Goal: Information Seeking & Learning: Learn about a topic

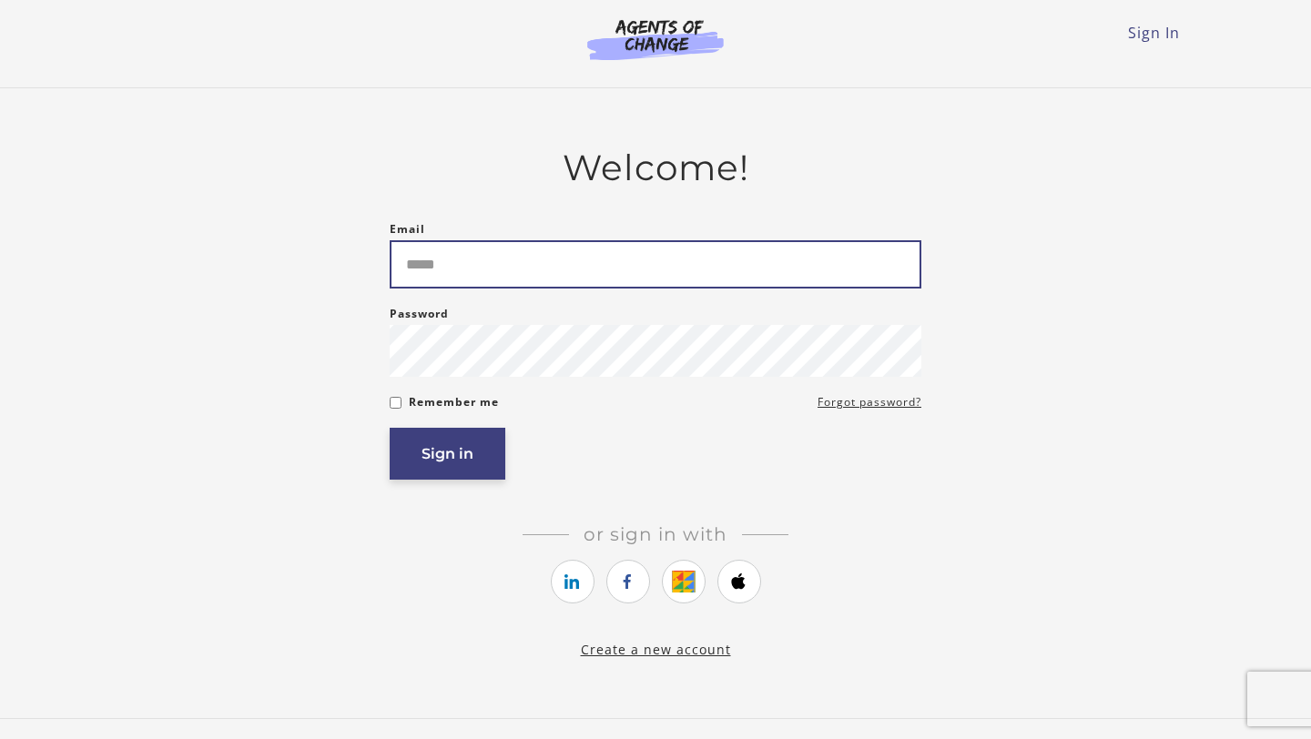
type input "**********"
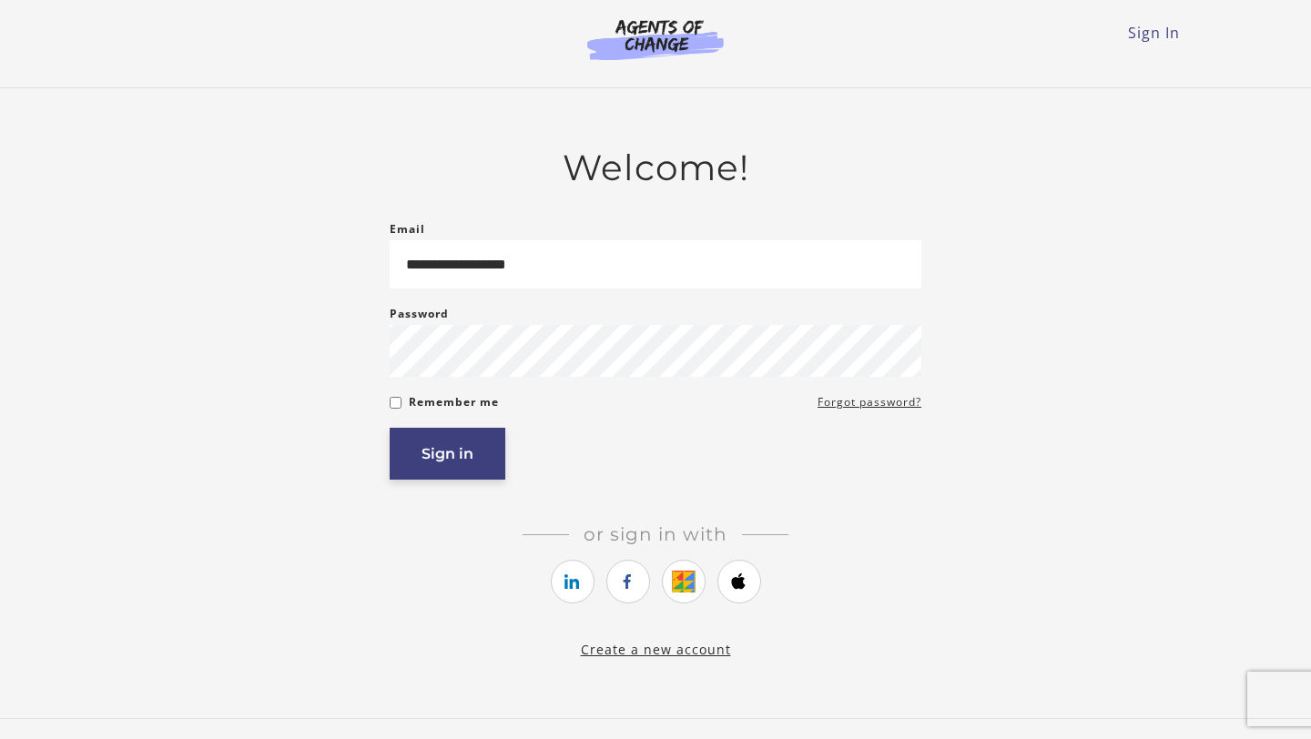
click at [468, 467] on button "Sign in" at bounding box center [448, 454] width 116 height 52
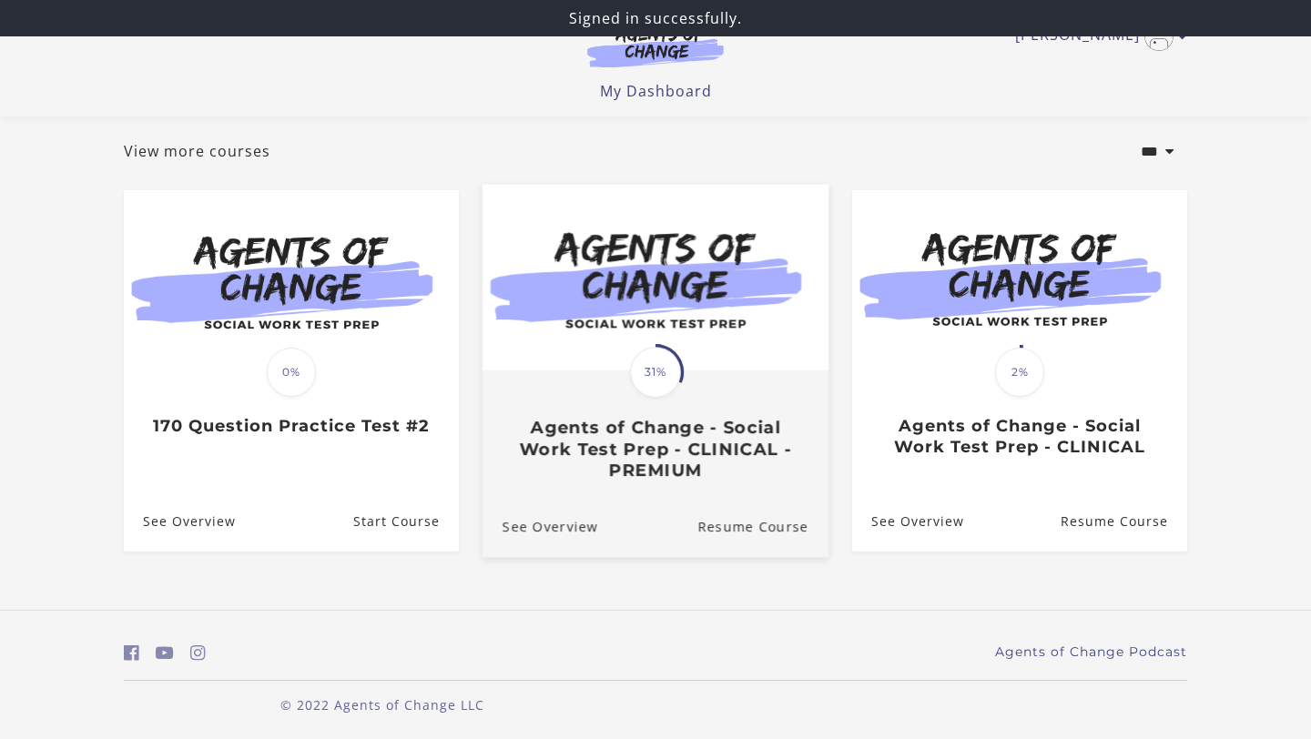
scroll to position [98, 0]
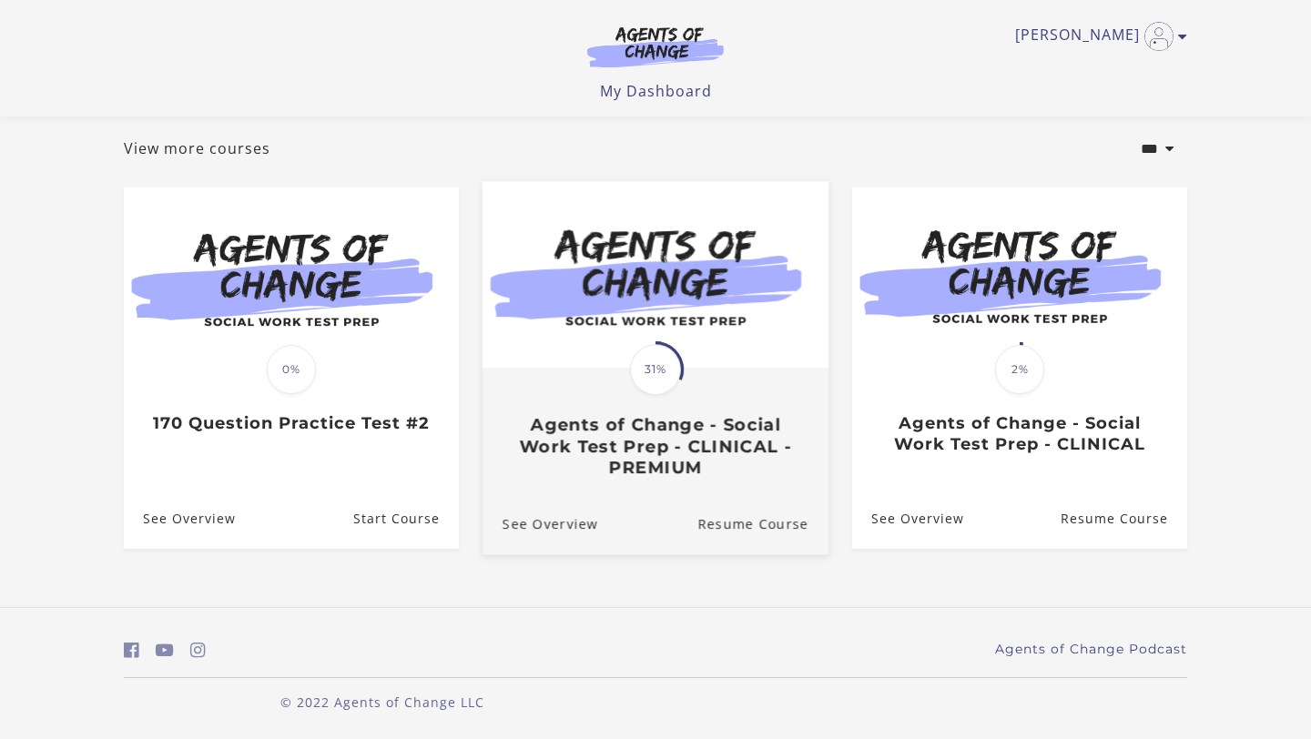
click at [649, 319] on img at bounding box center [655, 275] width 346 height 187
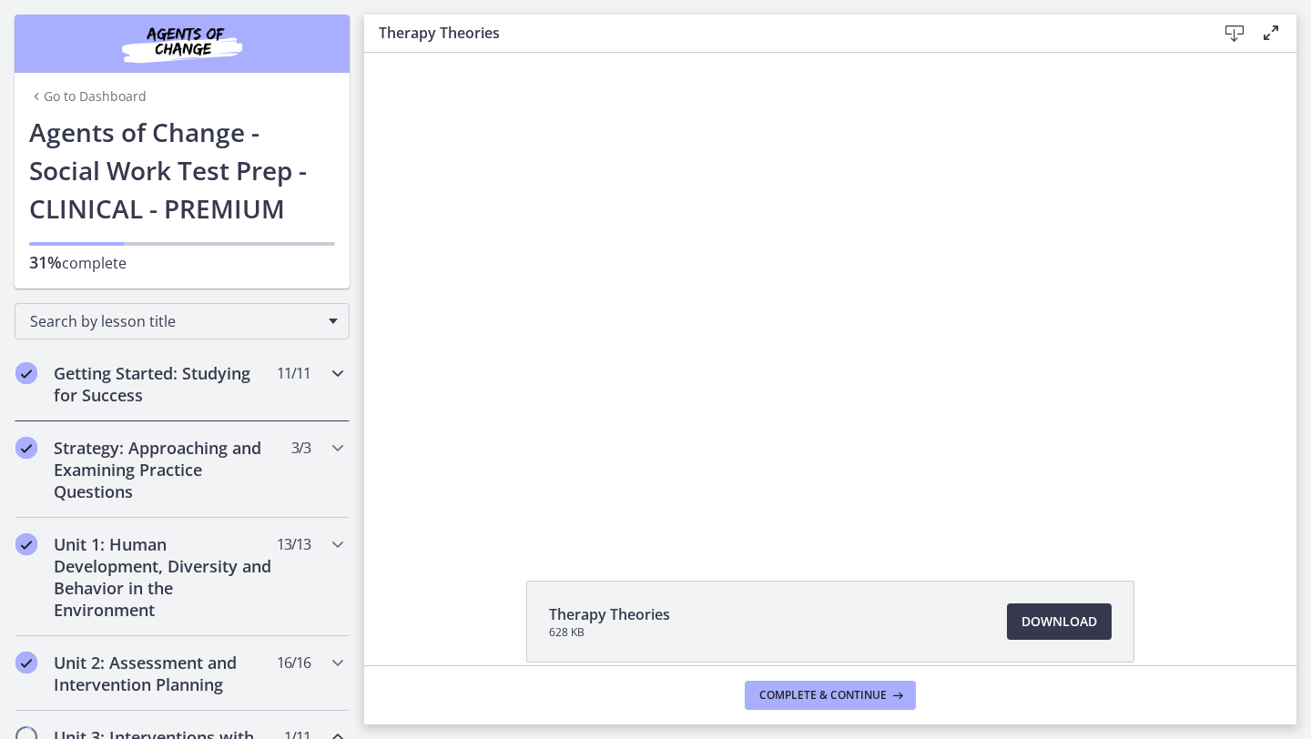
click at [160, 374] on h2 "Getting Started: Studying for Success" at bounding box center [165, 384] width 222 height 44
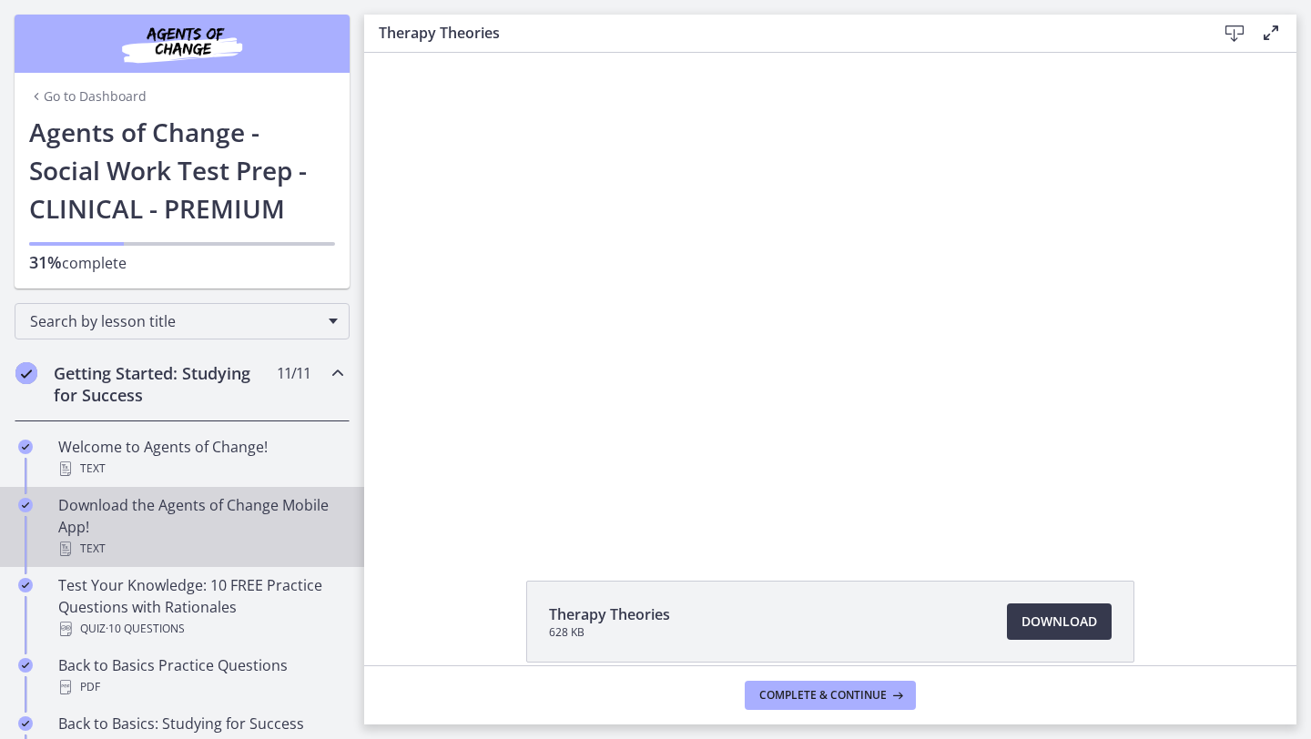
click at [188, 521] on div "Download the Agents of Change Mobile App! Text" at bounding box center [200, 527] width 284 height 66
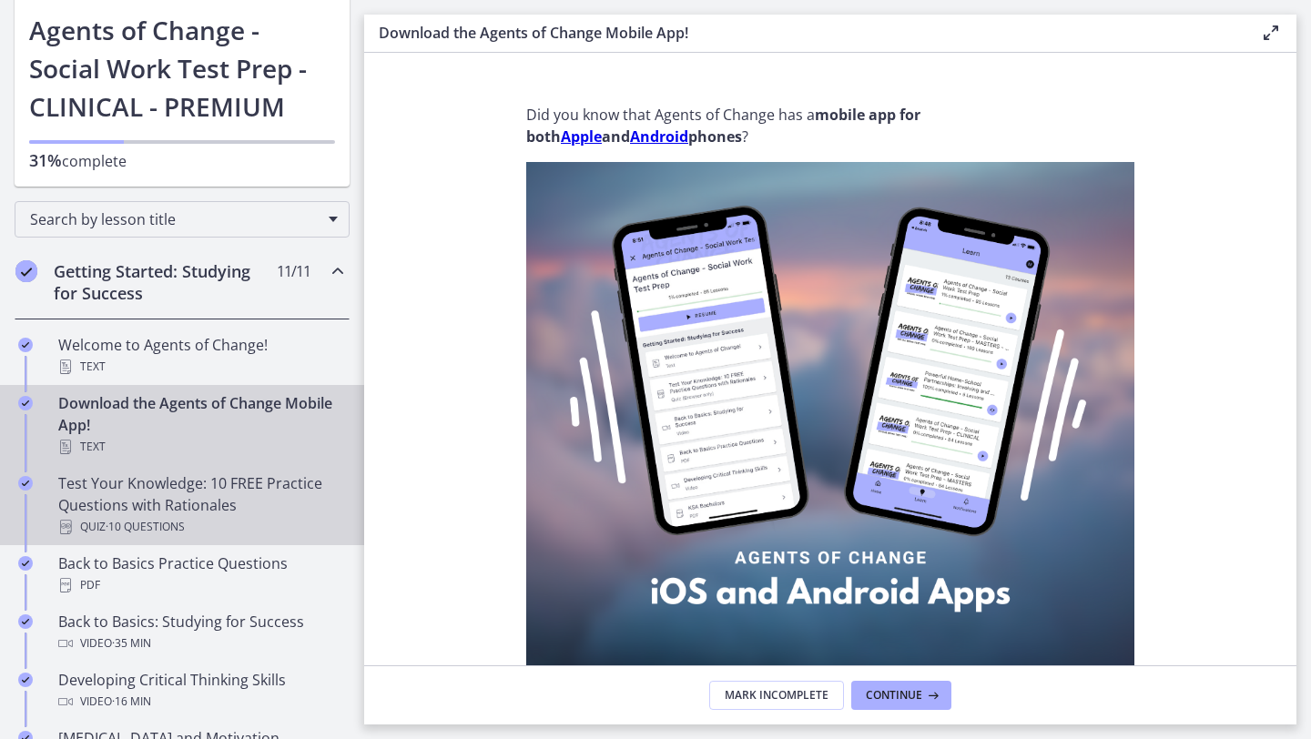
scroll to position [118, 0]
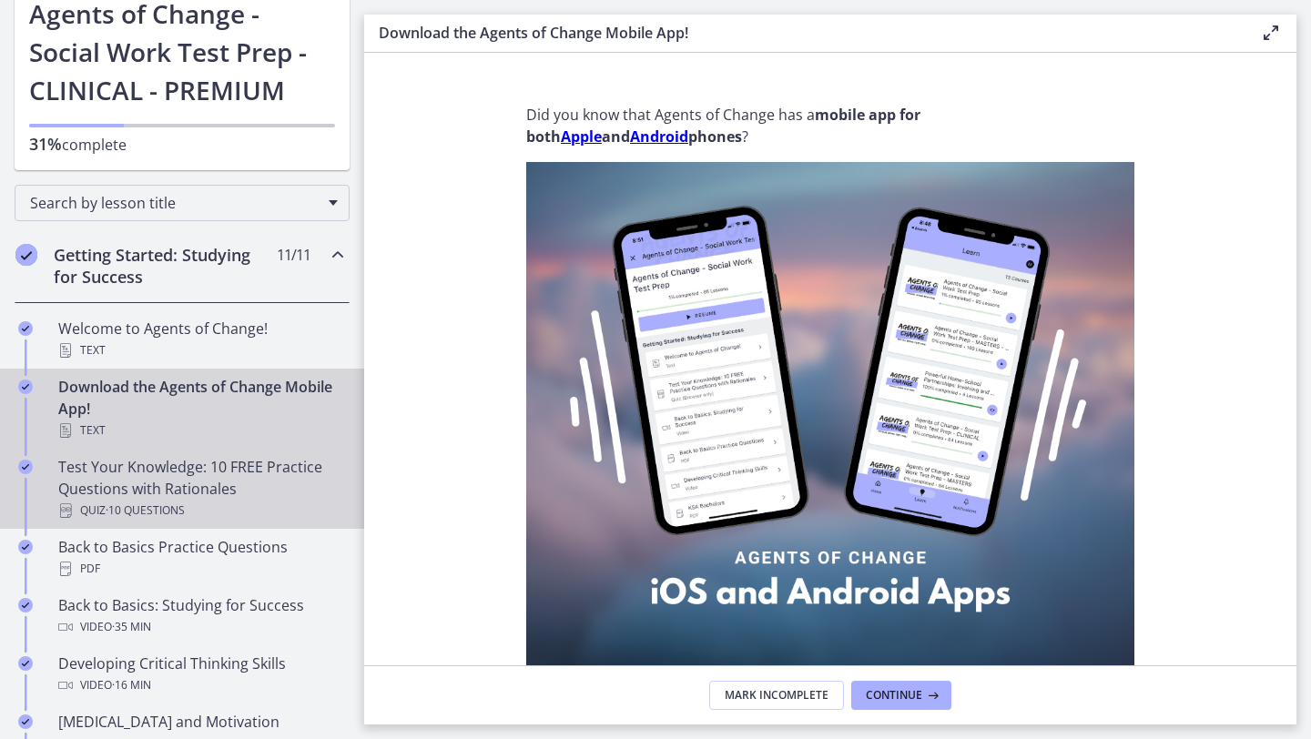
click at [167, 483] on div "Test Your Knowledge: 10 FREE Practice Questions with Rationales Quiz · 10 Quest…" at bounding box center [200, 489] width 284 height 66
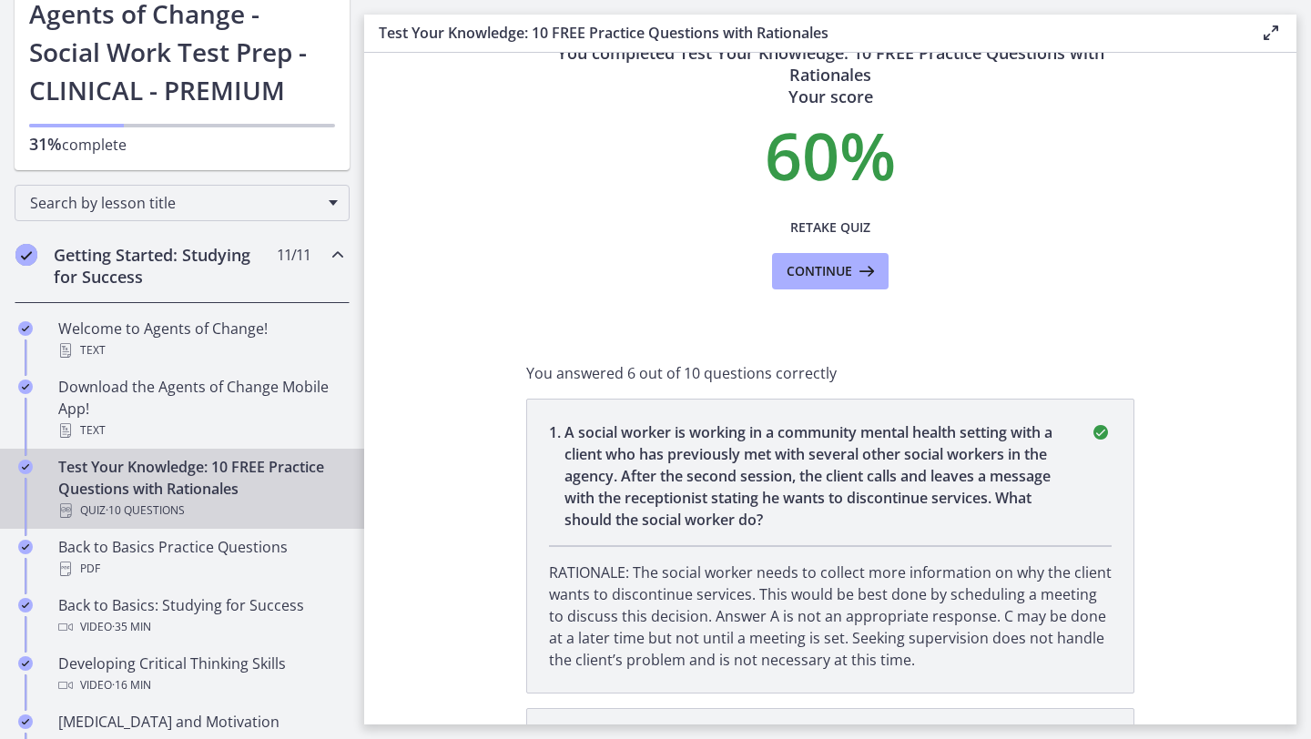
scroll to position [42, 0]
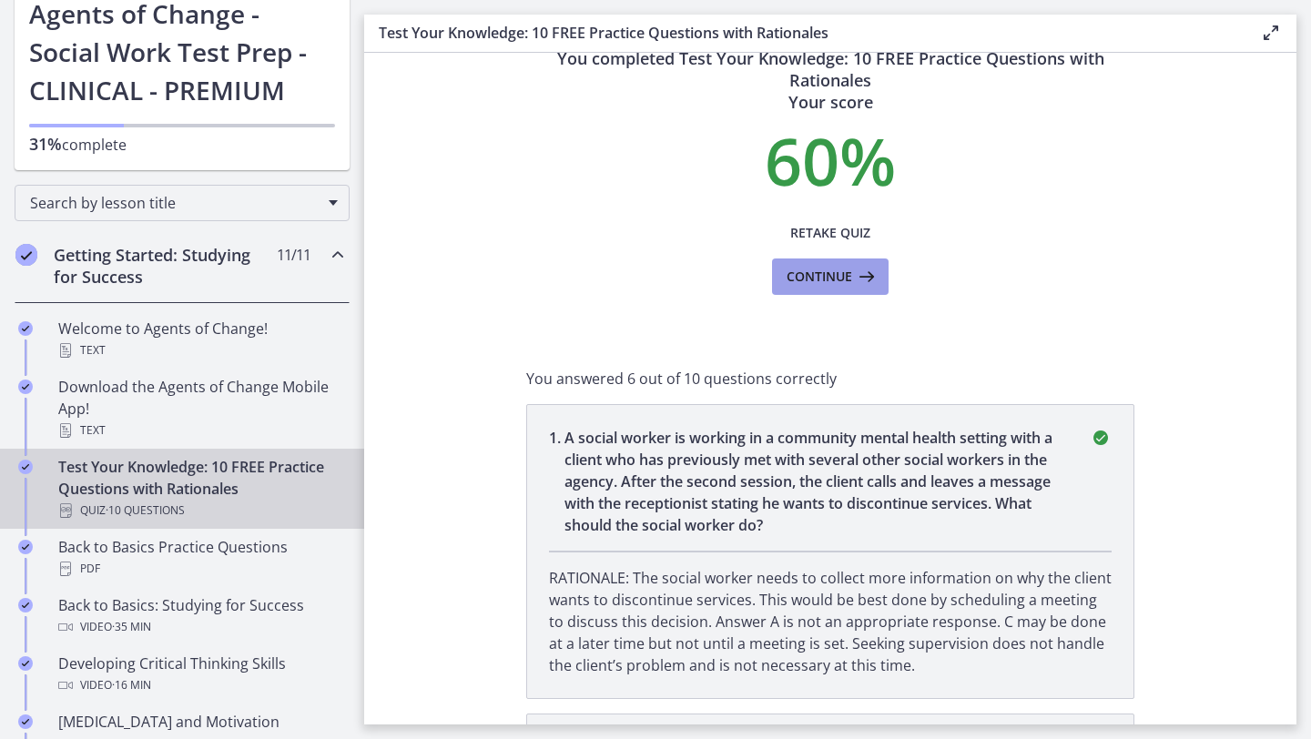
click at [827, 271] on span "Continue" at bounding box center [819, 277] width 66 height 22
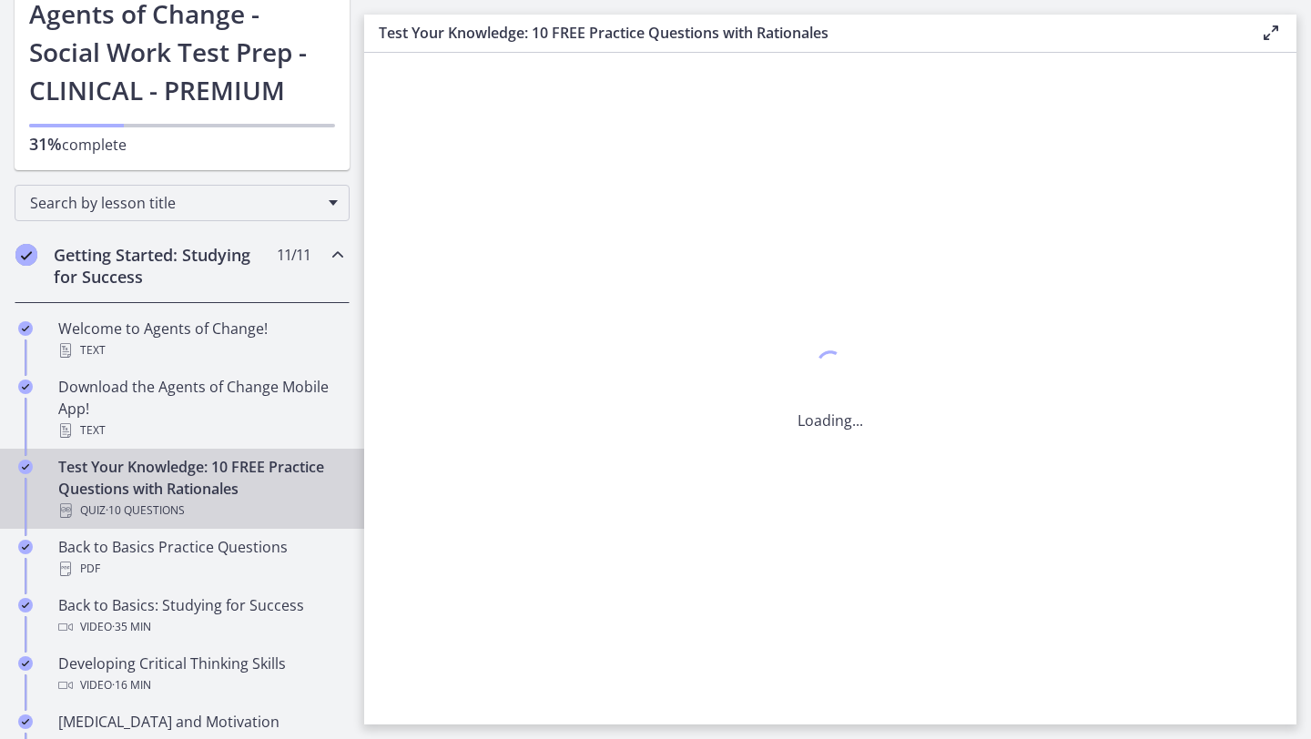
scroll to position [0, 0]
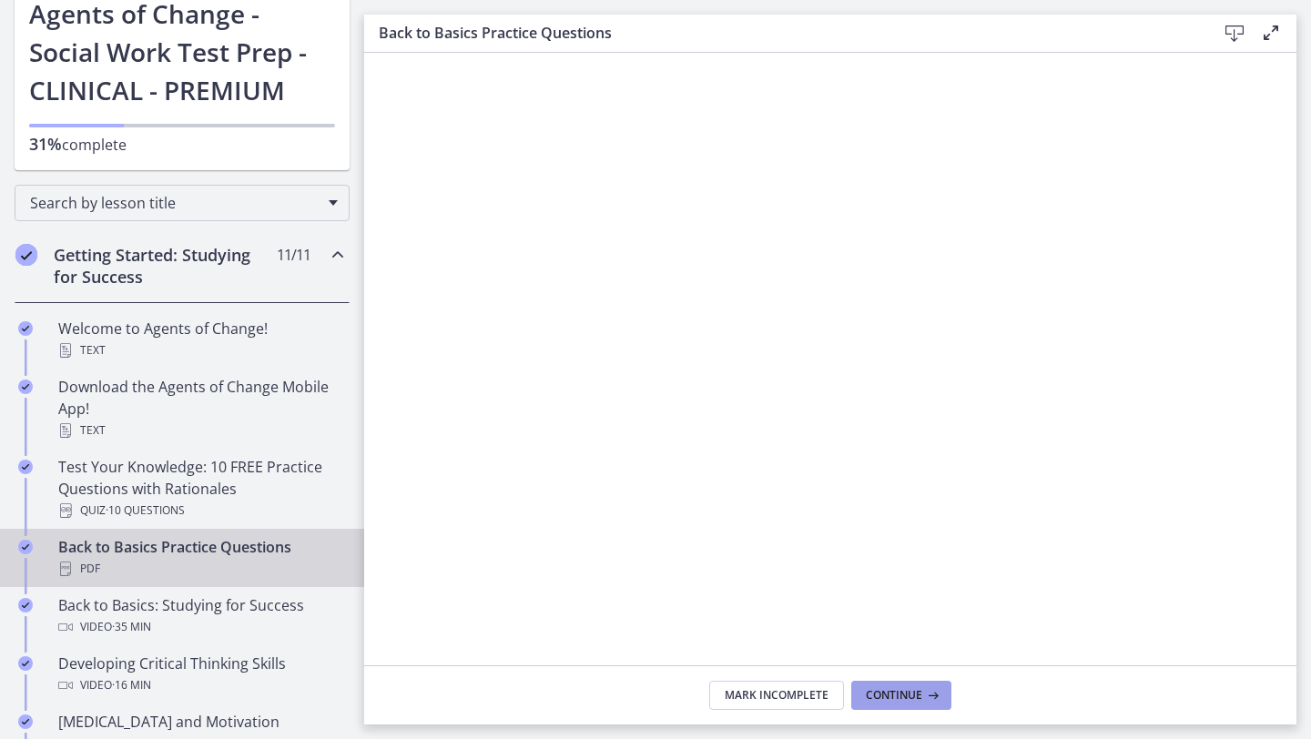
click at [882, 704] on button "Continue" at bounding box center [901, 695] width 100 height 29
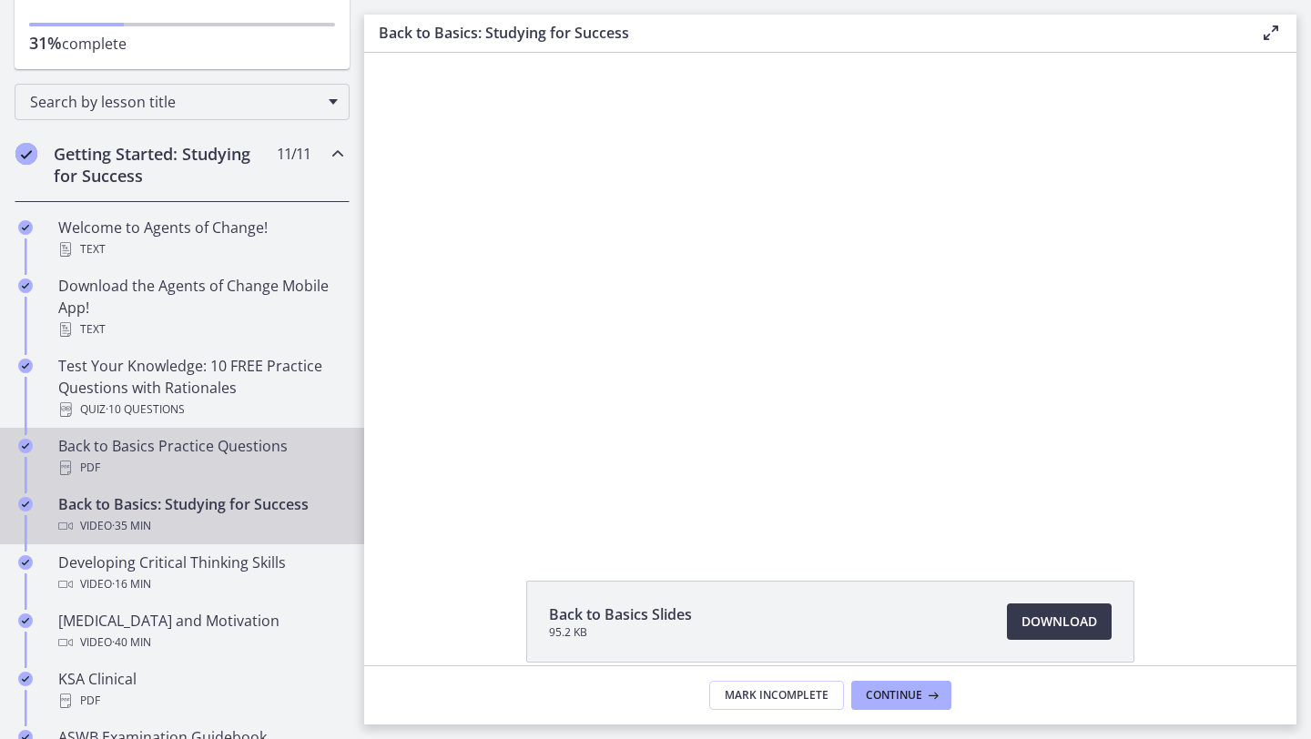
scroll to position [226, 0]
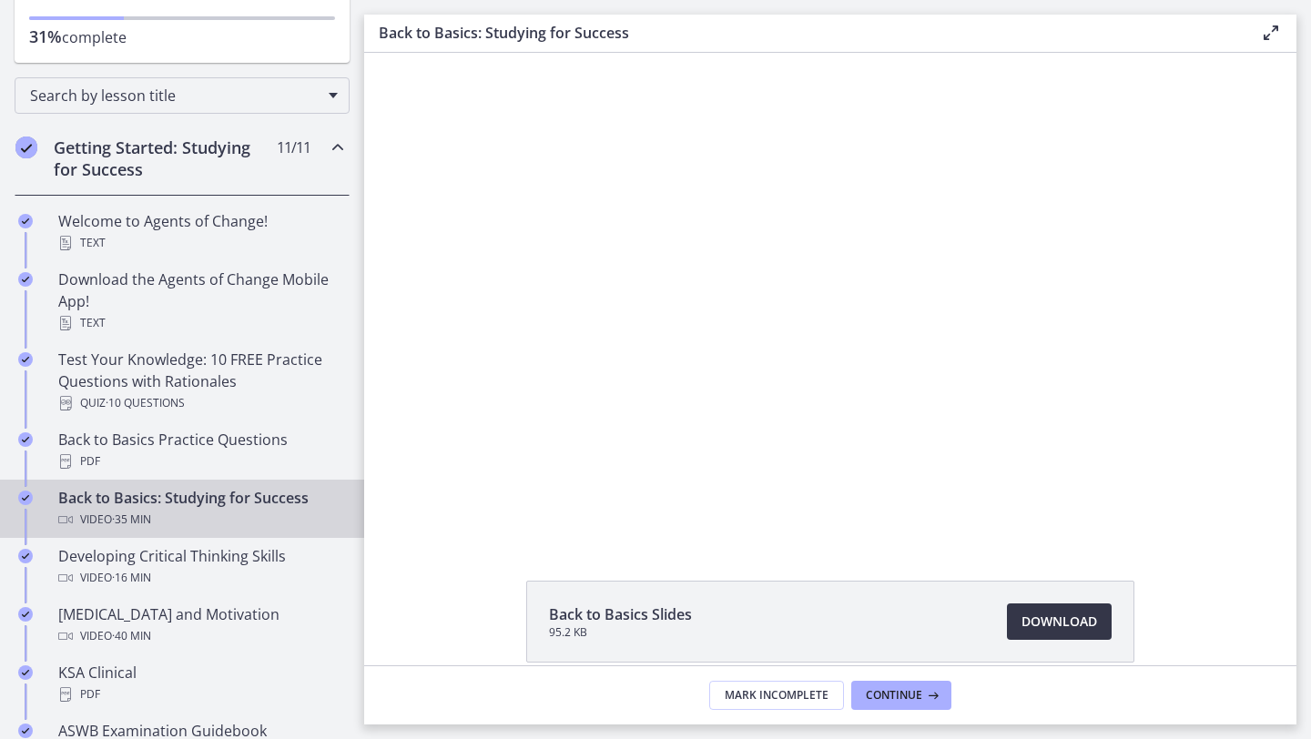
click at [1102, 617] on link "Download Opens in a new window" at bounding box center [1059, 622] width 105 height 36
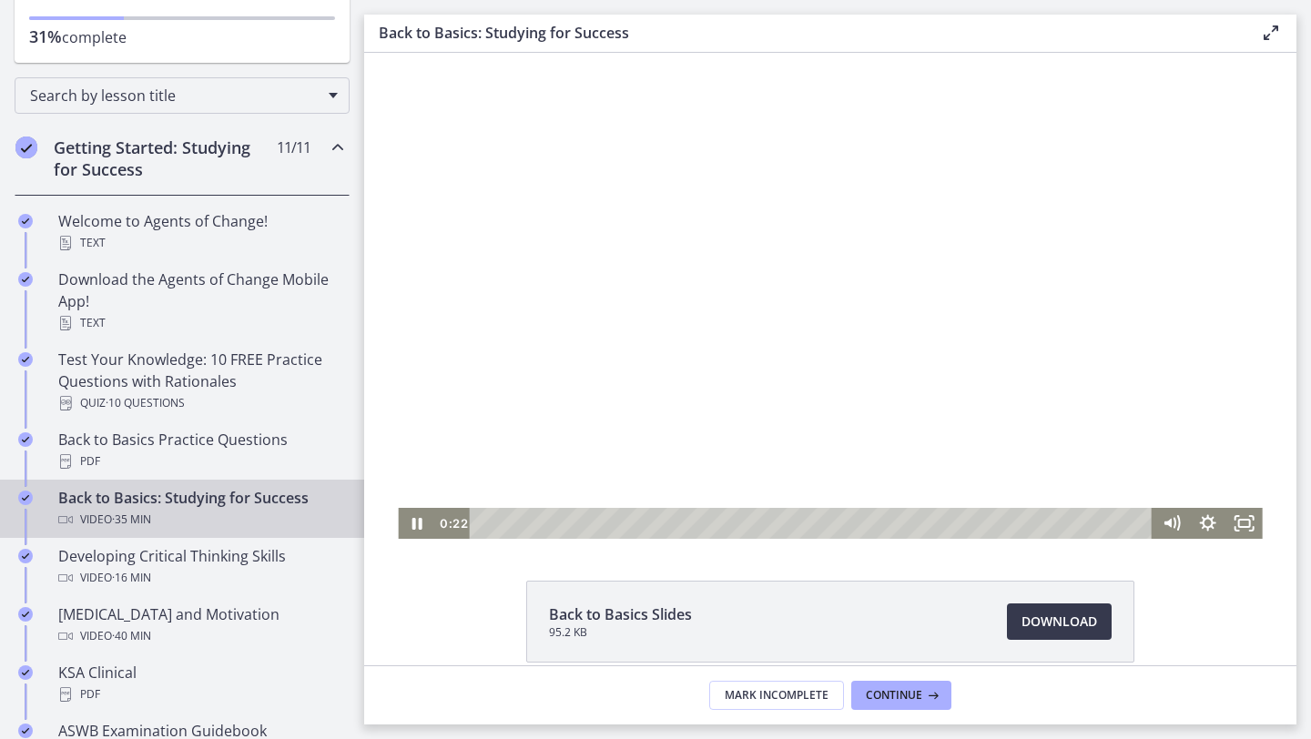
click at [652, 262] on div at bounding box center [830, 296] width 864 height 486
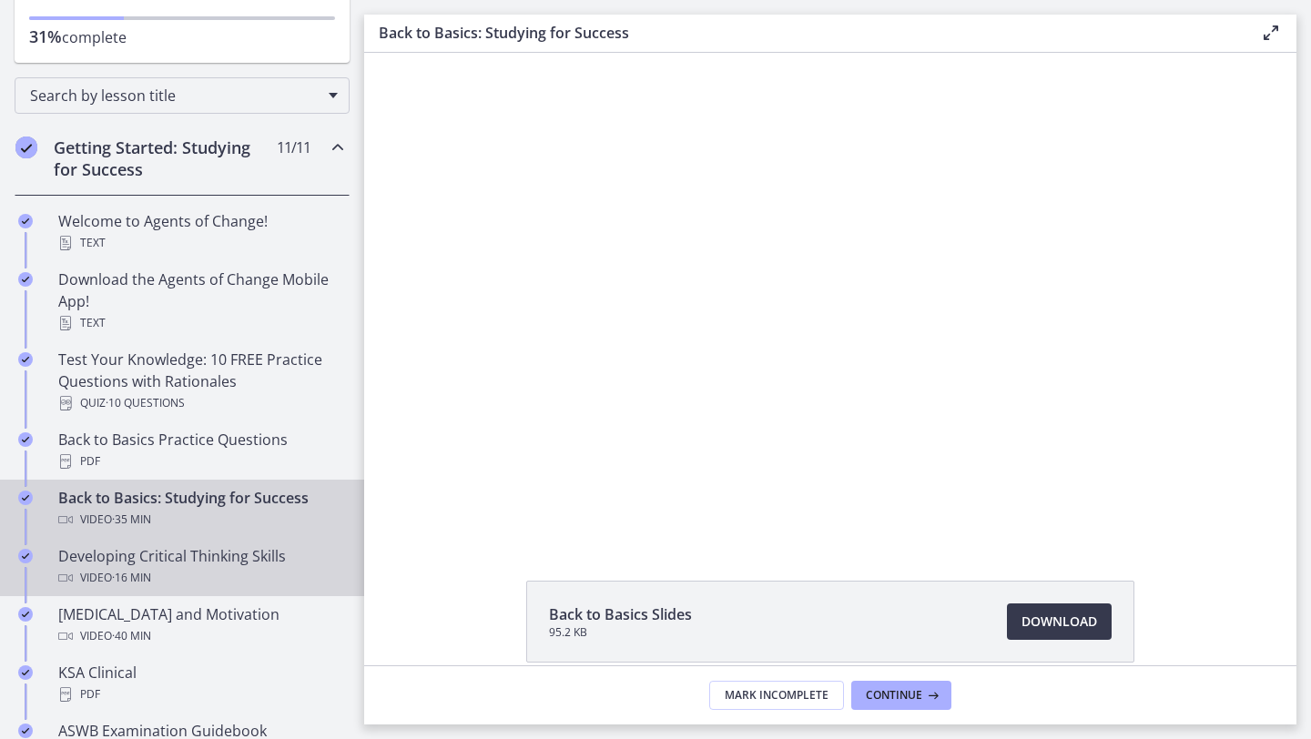
click at [174, 564] on div "Developing Critical Thinking Skills Video · 16 min" at bounding box center [200, 567] width 284 height 44
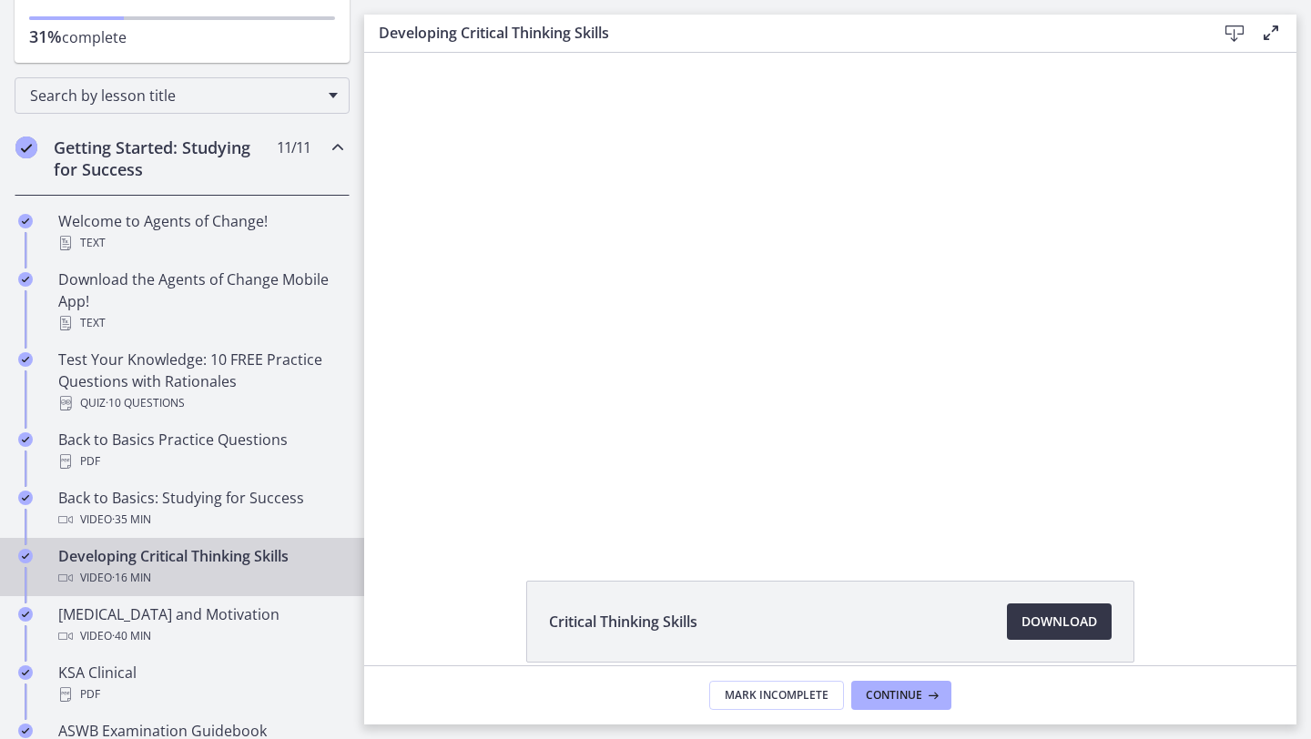
click at [1029, 628] on span "Download Opens in a new window" at bounding box center [1059, 622] width 76 height 22
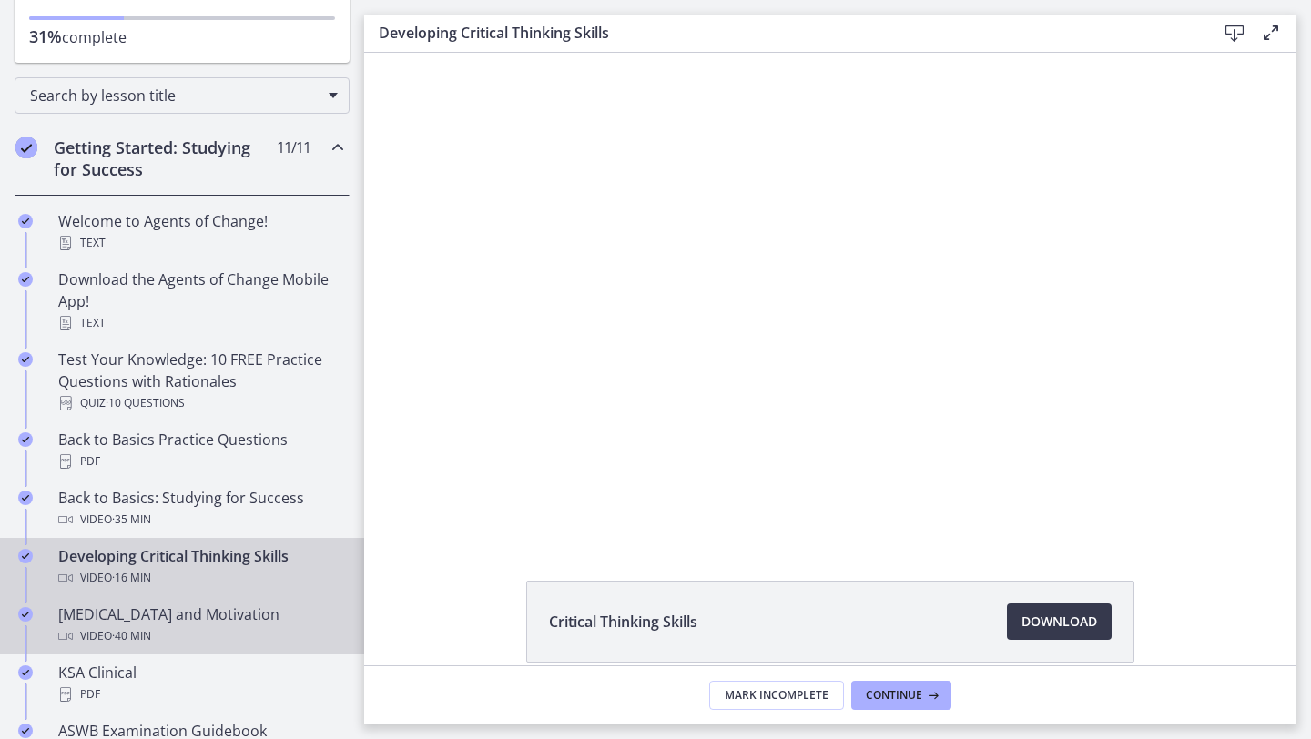
click at [172, 628] on div "Video · 40 min" at bounding box center [200, 636] width 284 height 22
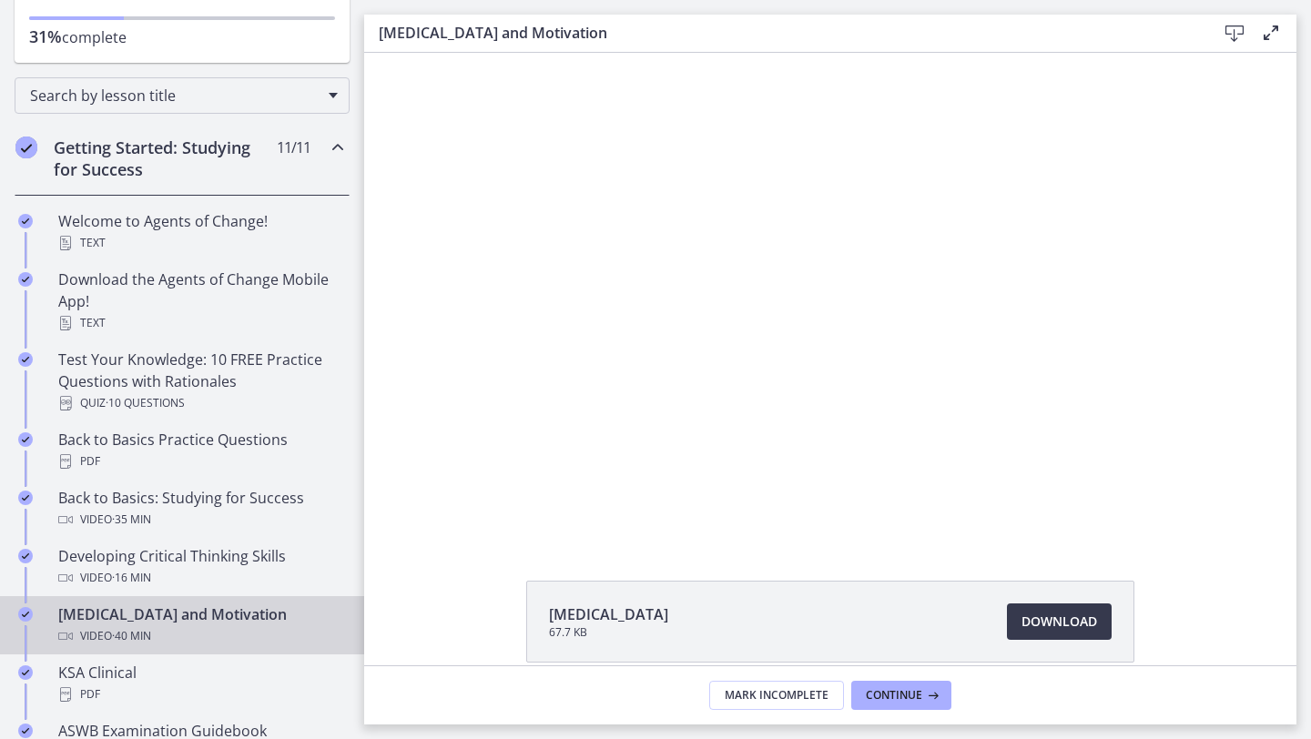
scroll to position [85, 0]
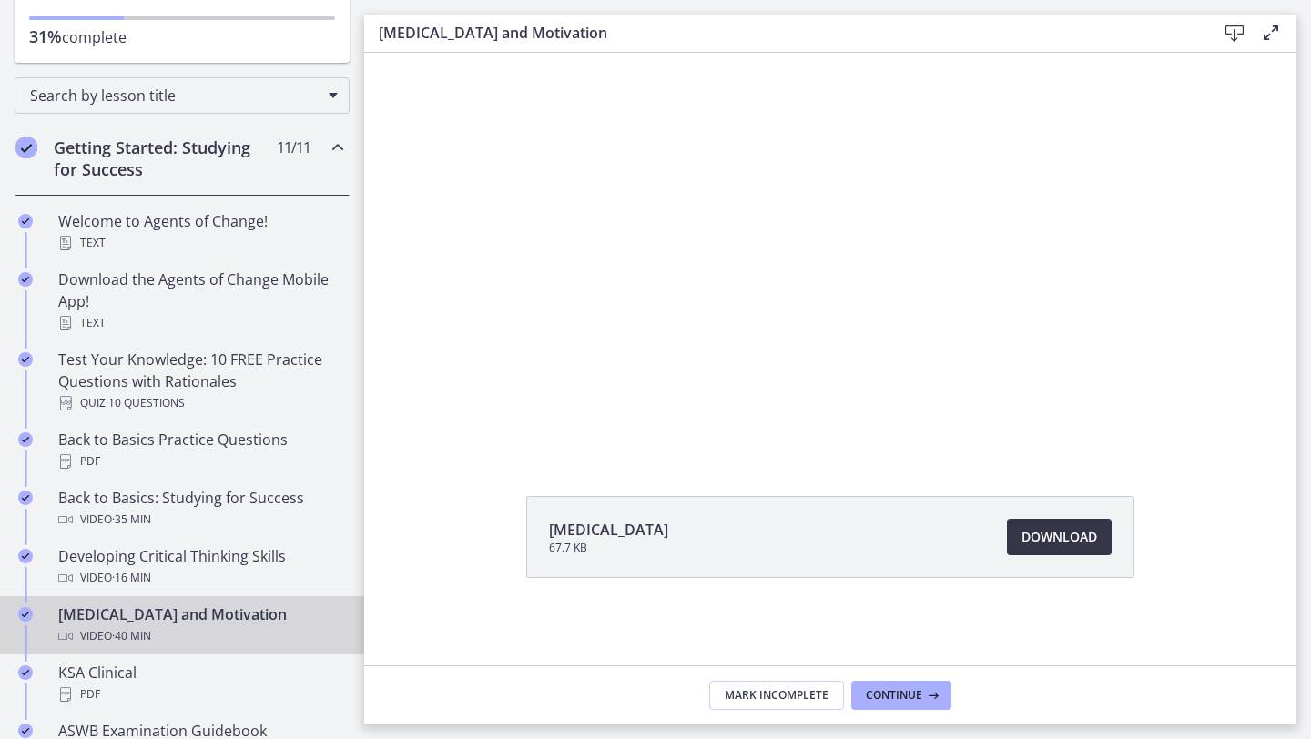
click at [1080, 535] on span "Download Opens in a new window" at bounding box center [1059, 537] width 76 height 22
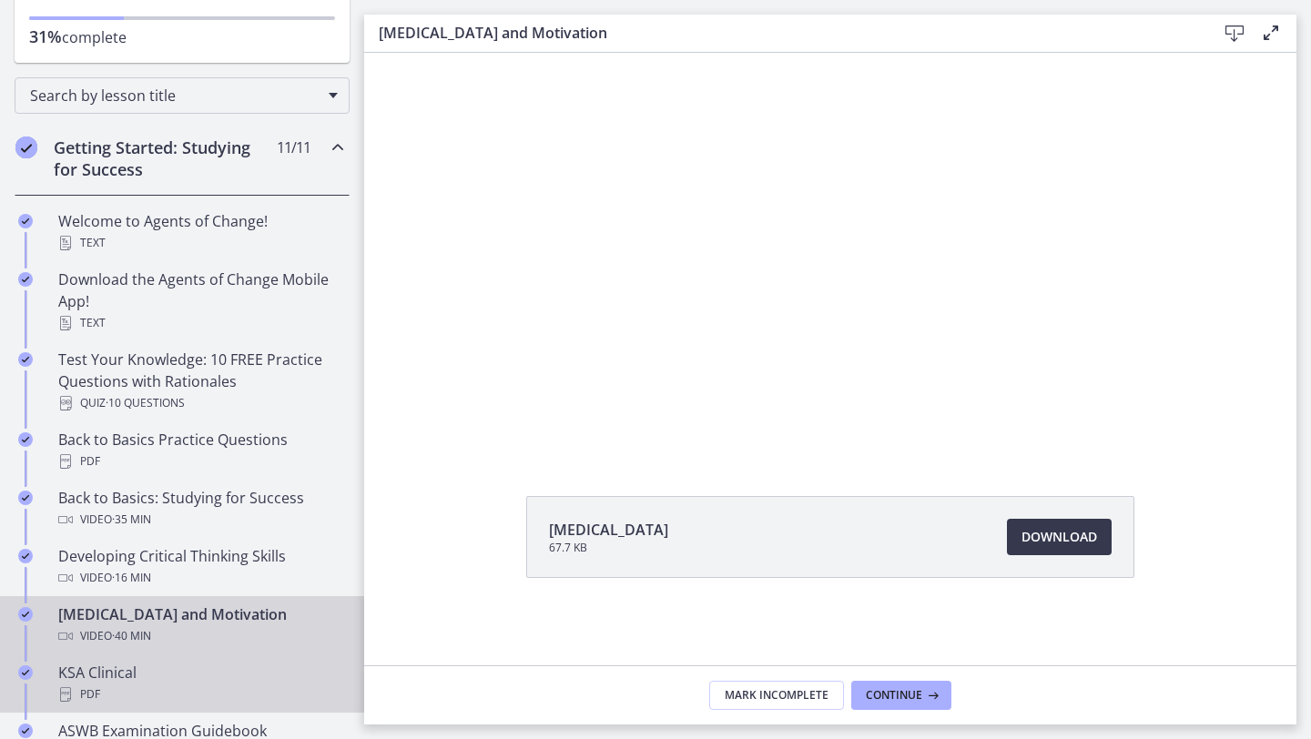
click at [217, 689] on div "PDF" at bounding box center [200, 695] width 284 height 22
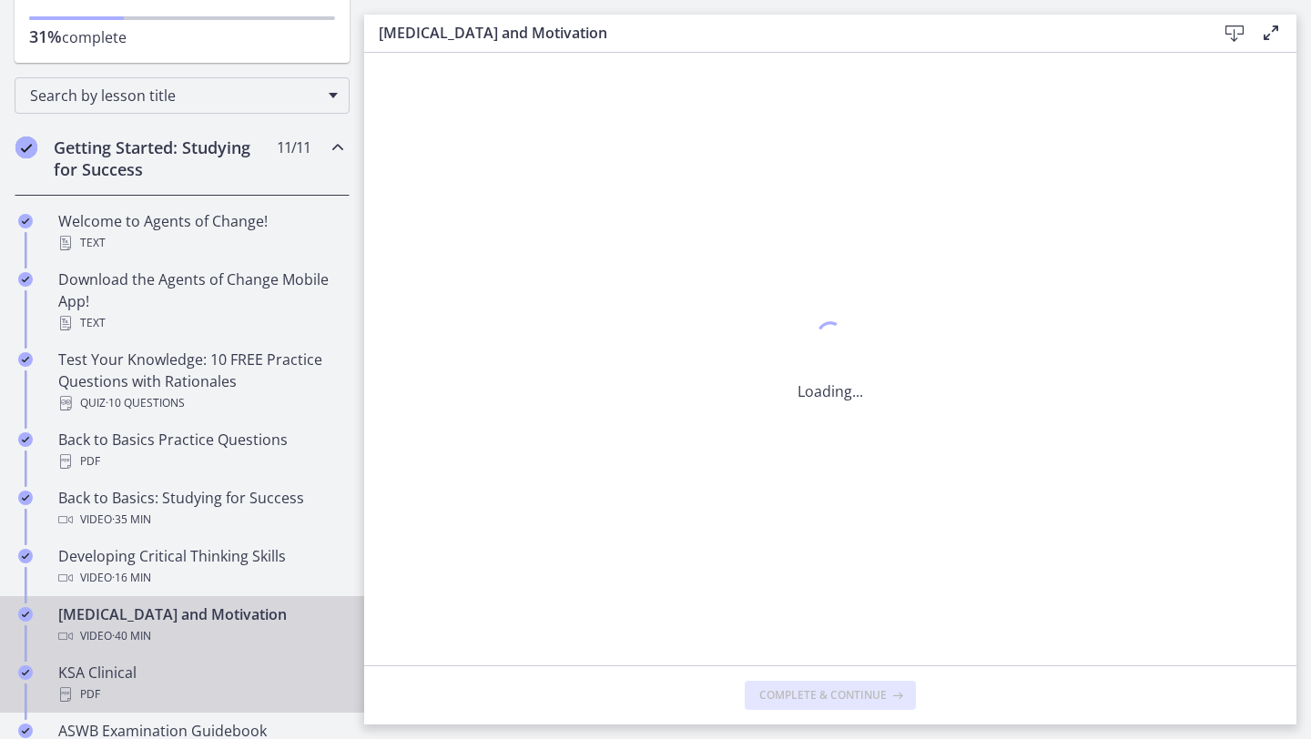
scroll to position [0, 0]
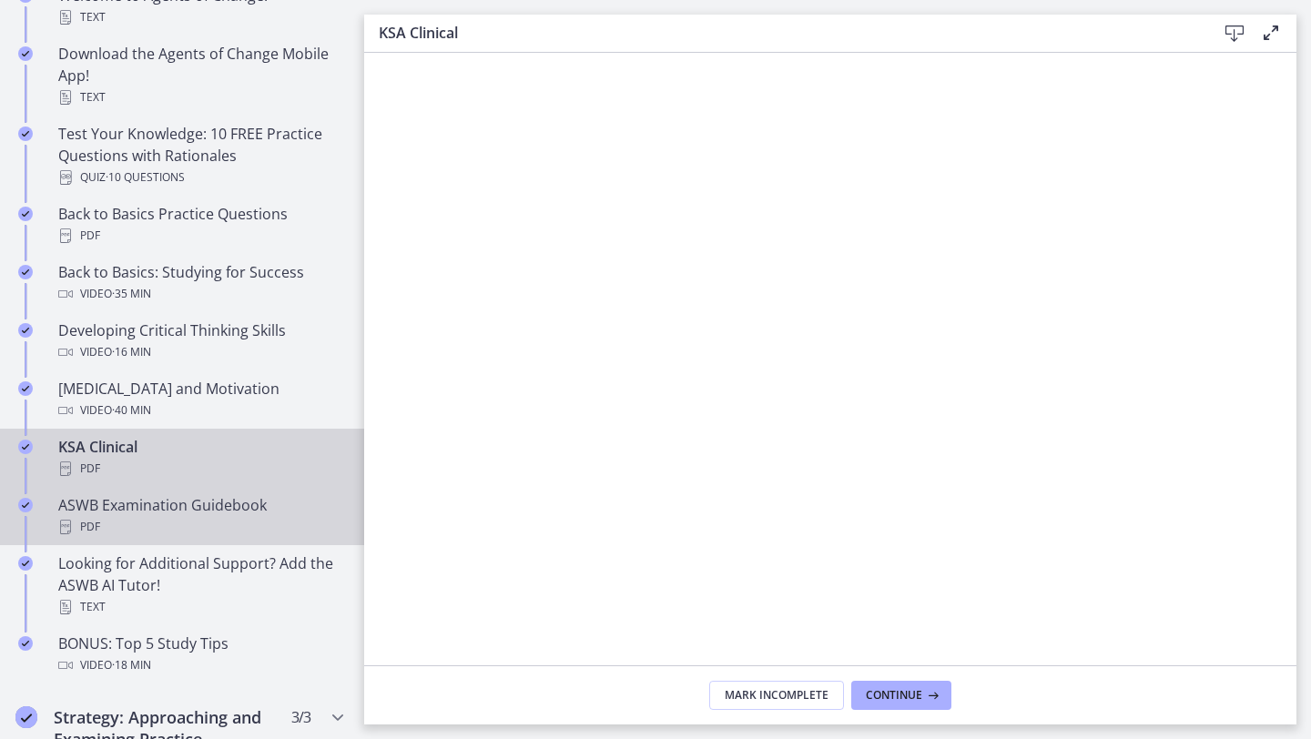
scroll to position [461, 0]
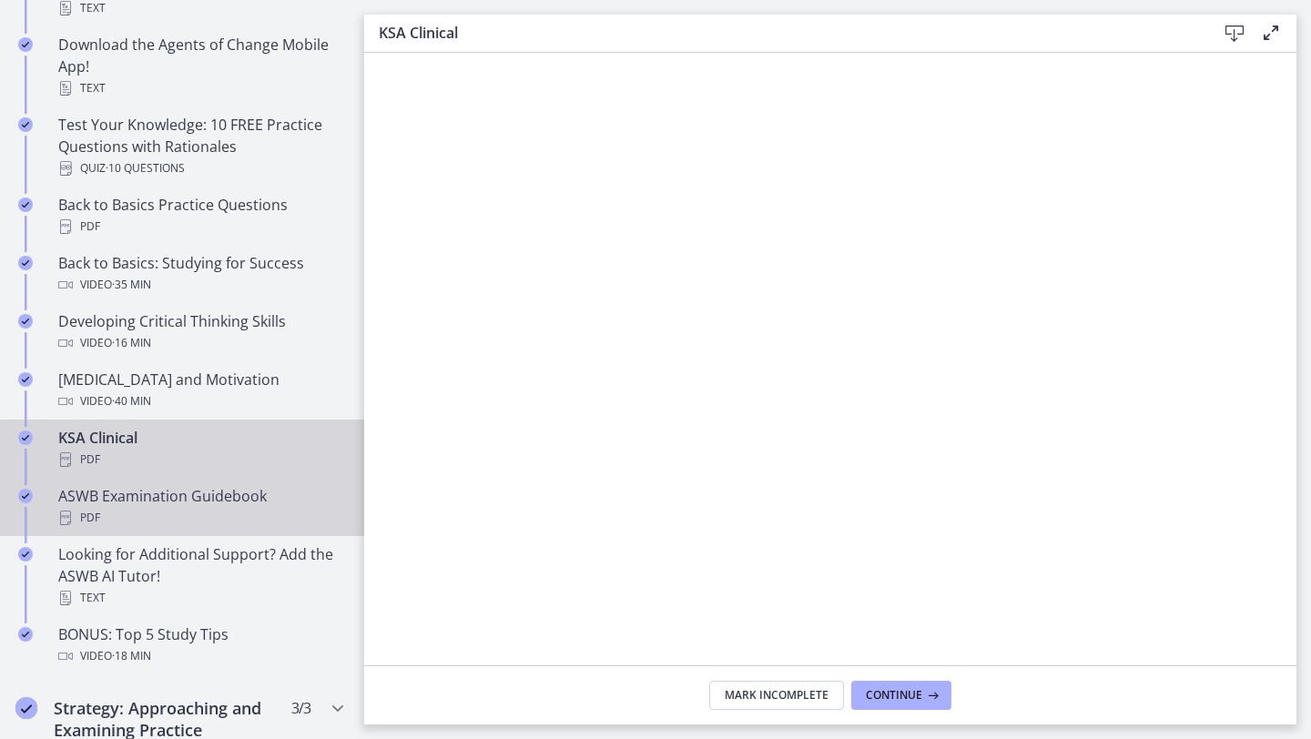
click at [212, 491] on div "ASWB Examination Guidebook PDF" at bounding box center [200, 507] width 284 height 44
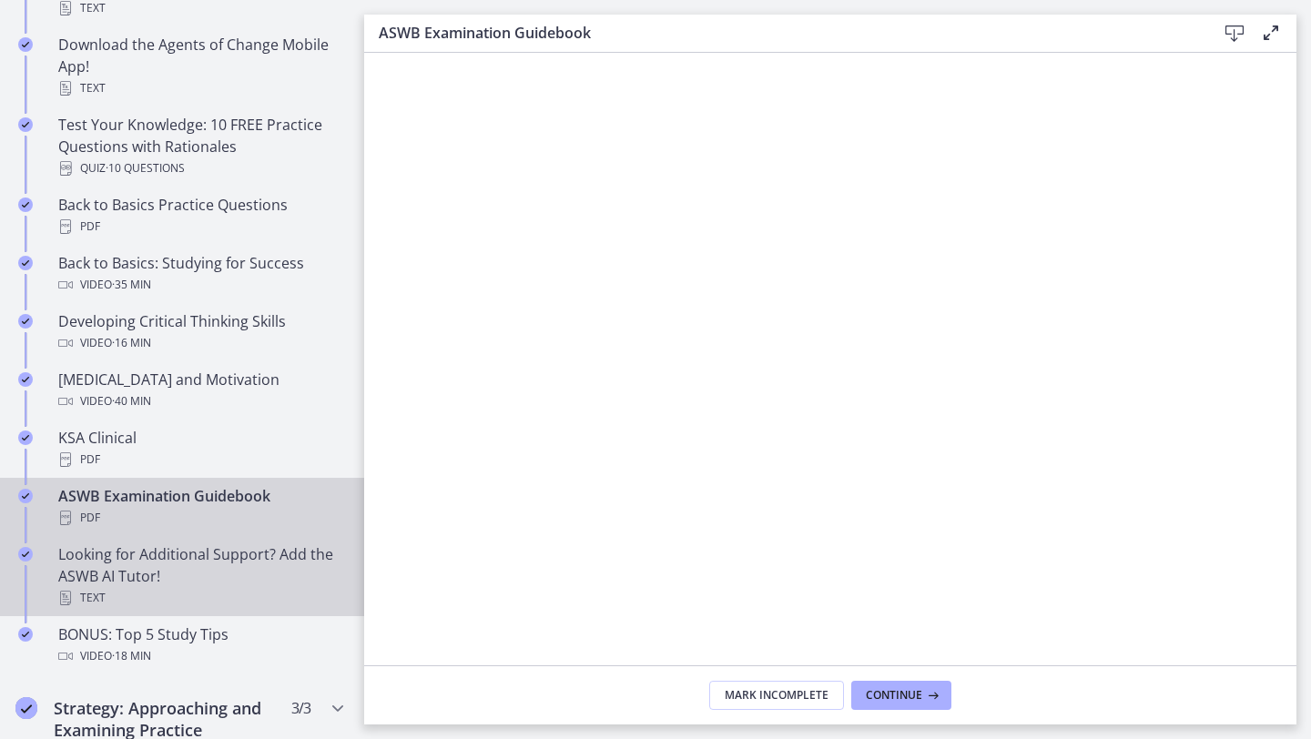
click at [248, 566] on div "Looking for Additional Support? Add the ASWB AI Tutor! Text" at bounding box center [200, 576] width 284 height 66
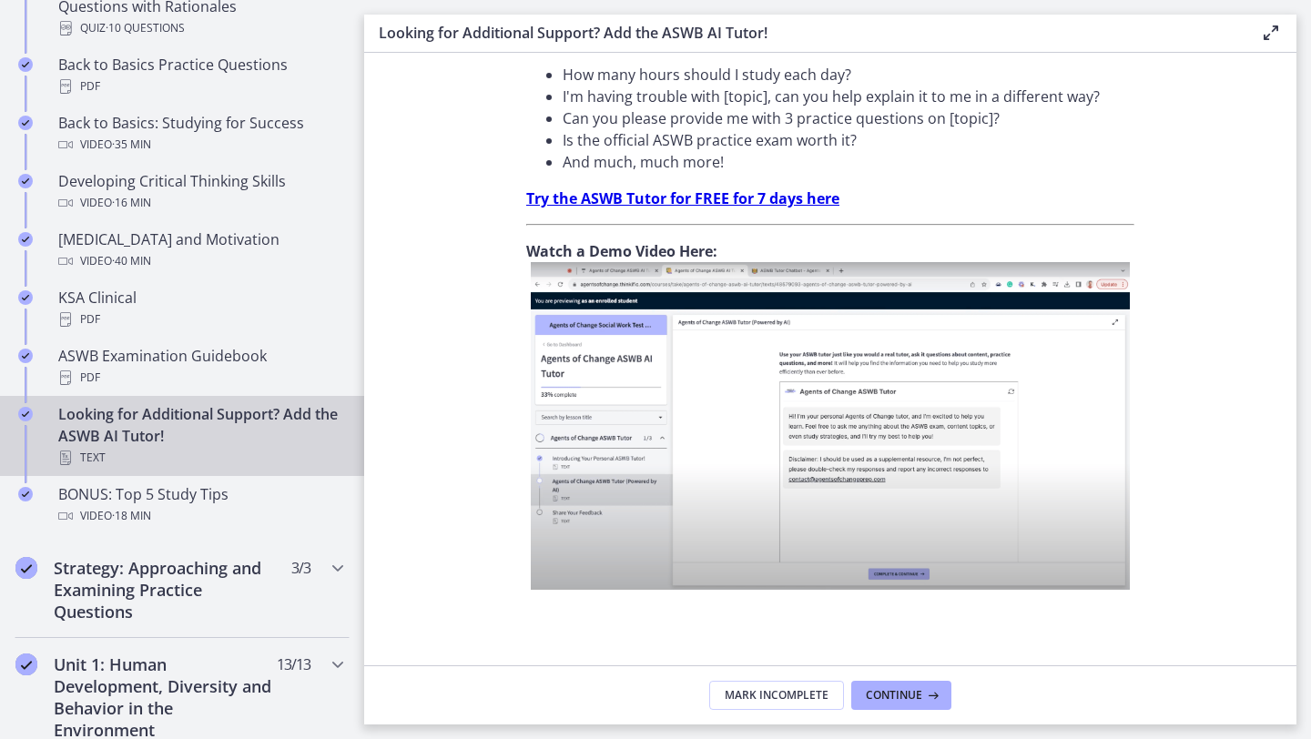
scroll to position [617, 0]
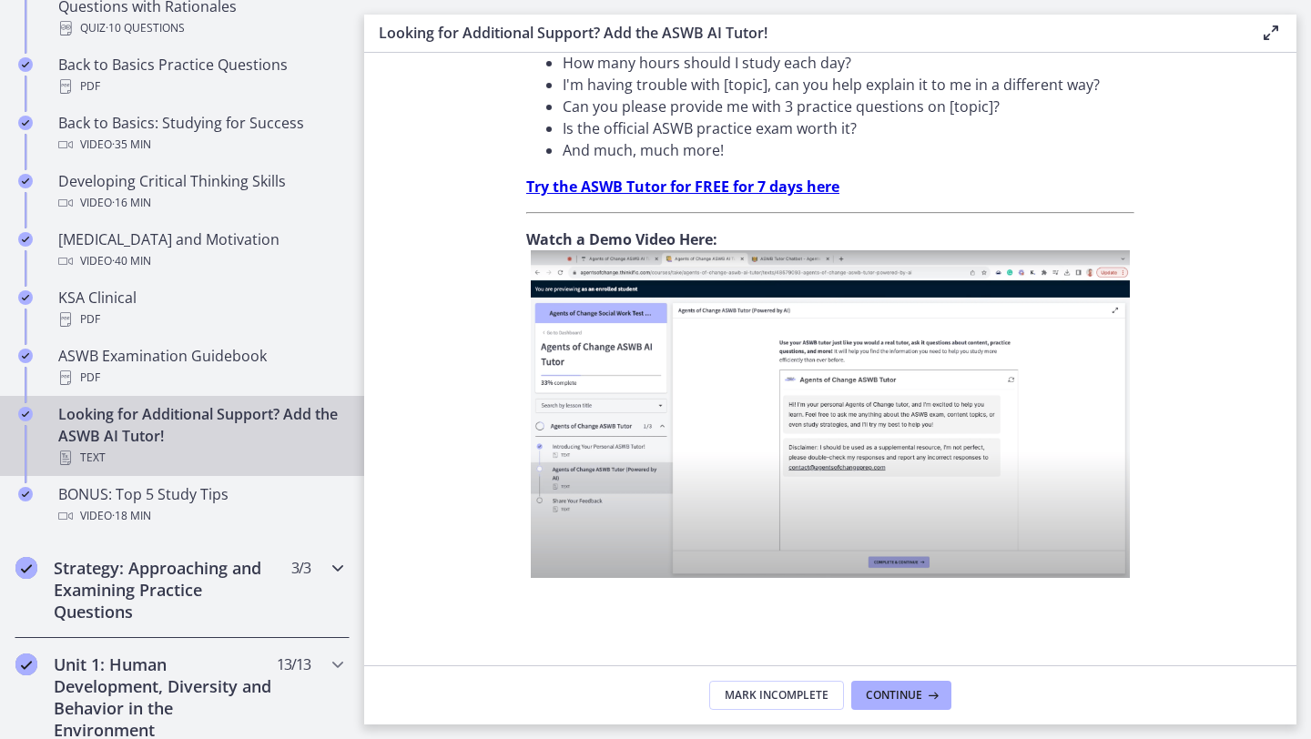
click at [167, 604] on h2 "Strategy: Approaching and Examining Practice Questions" at bounding box center [165, 590] width 222 height 66
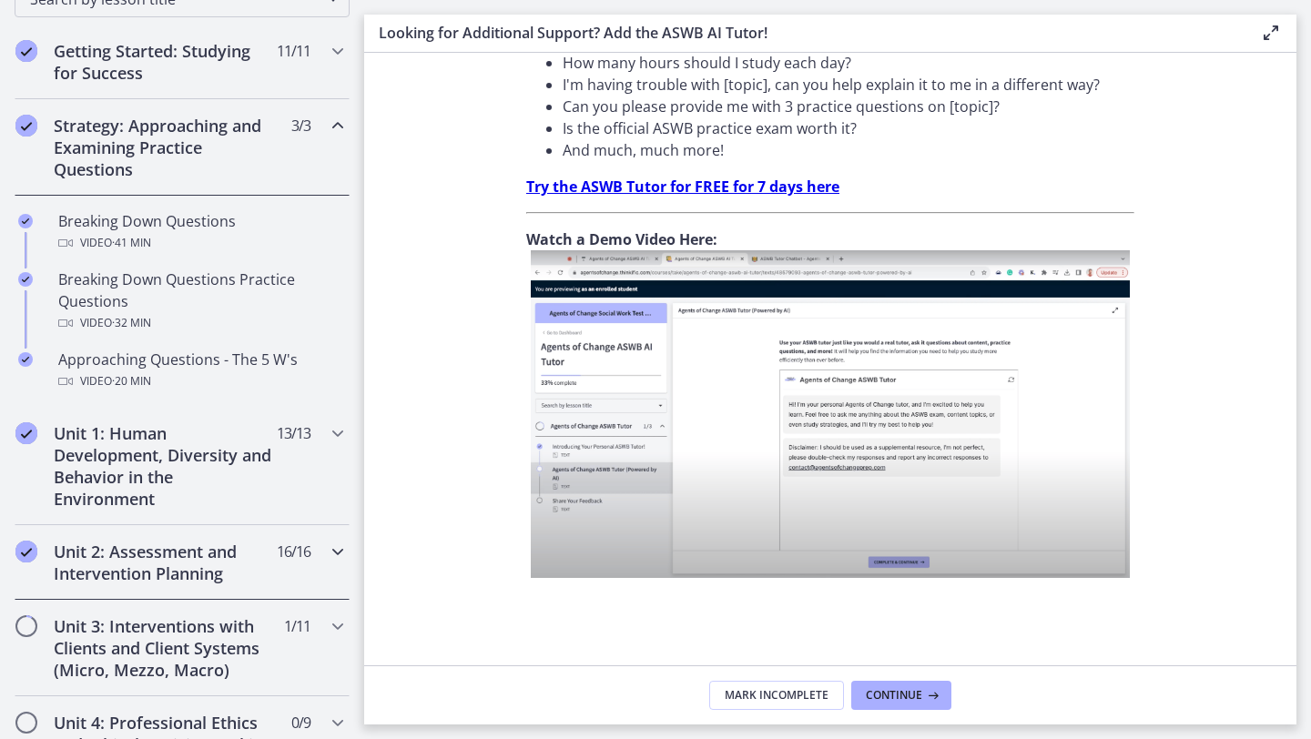
scroll to position [319, 0]
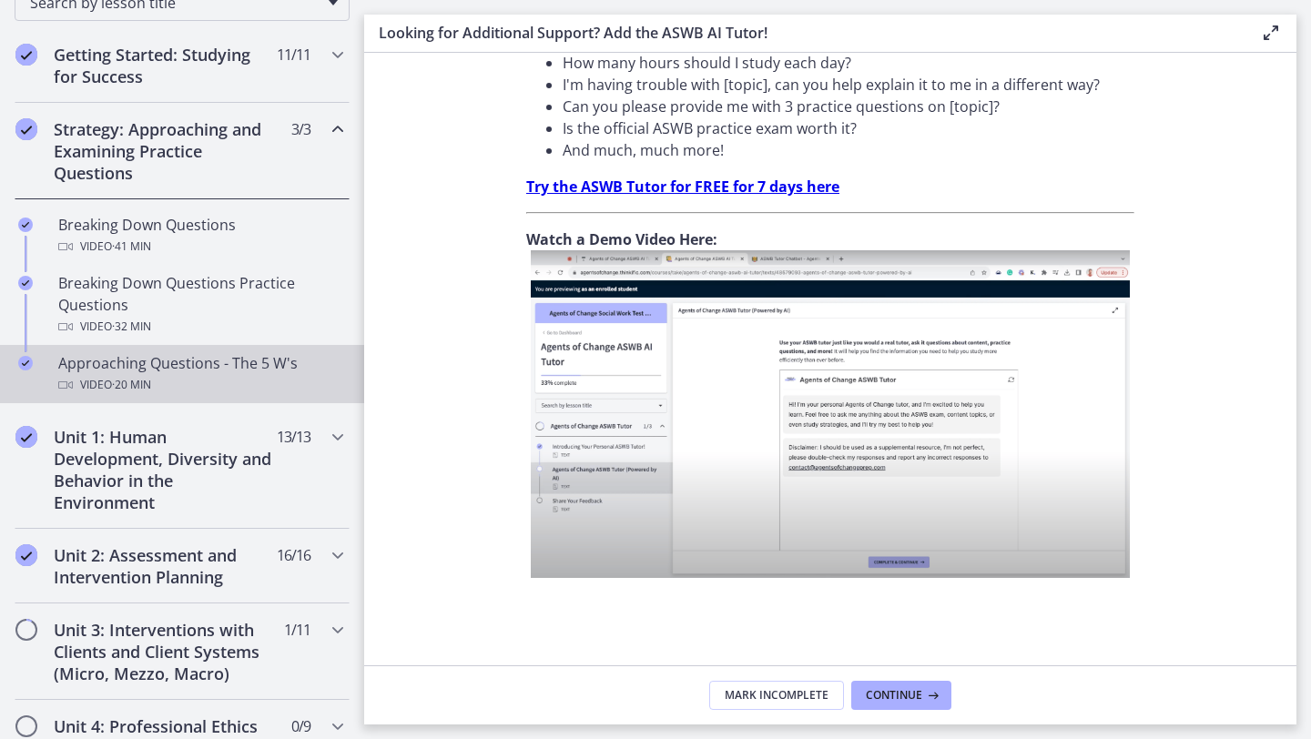
click at [137, 374] on span "· 20 min" at bounding box center [131, 385] width 39 height 22
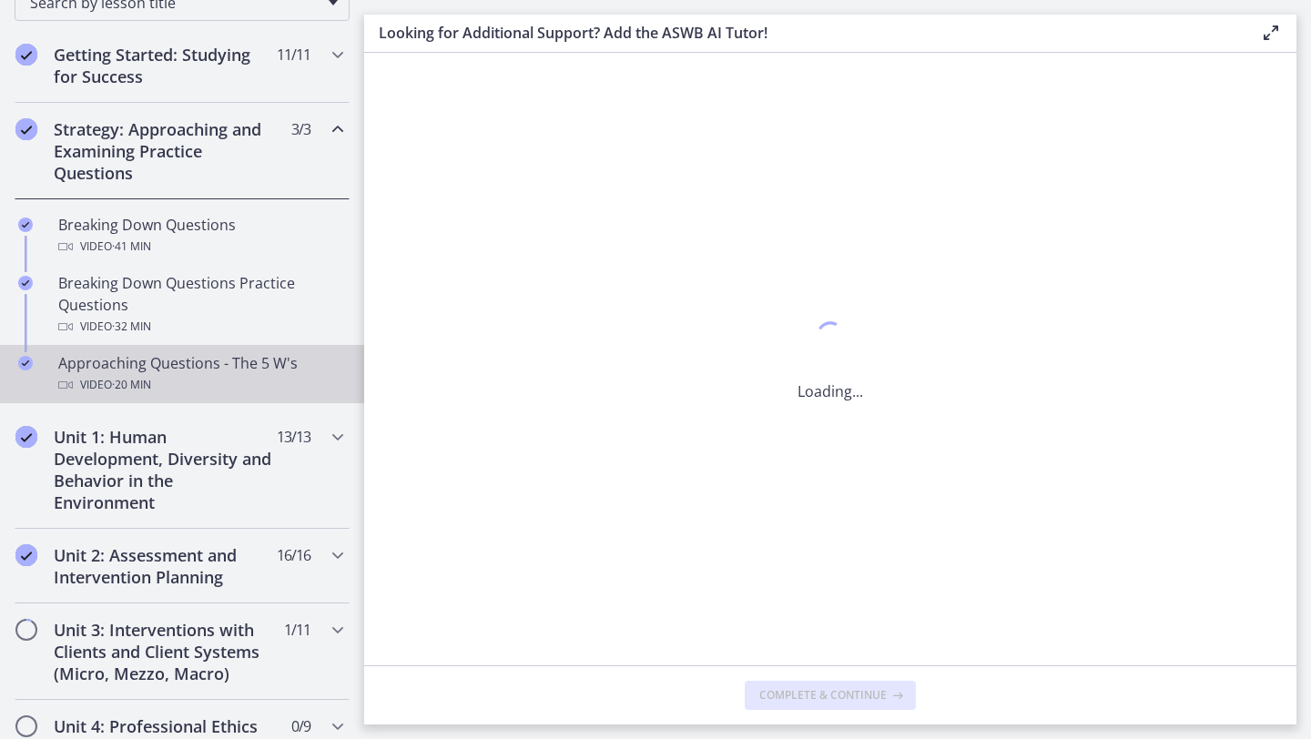
scroll to position [0, 0]
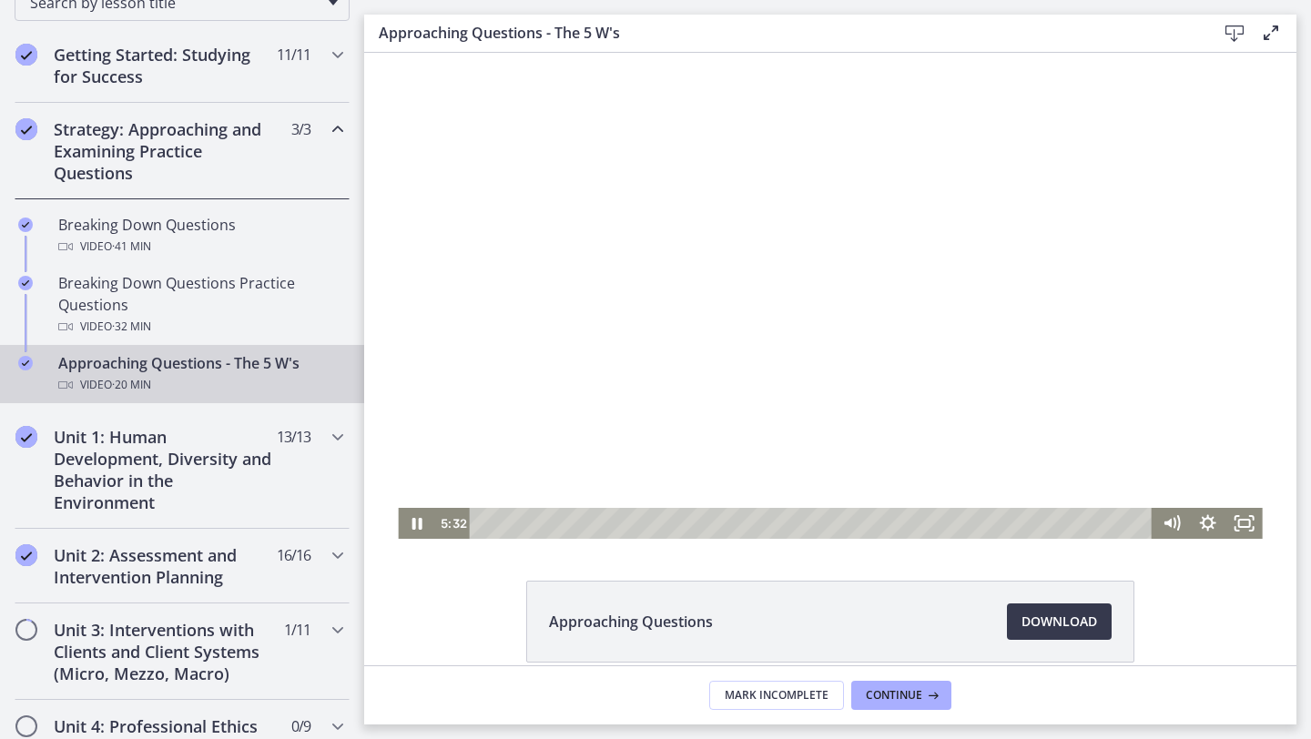
scroll to position [85, 0]
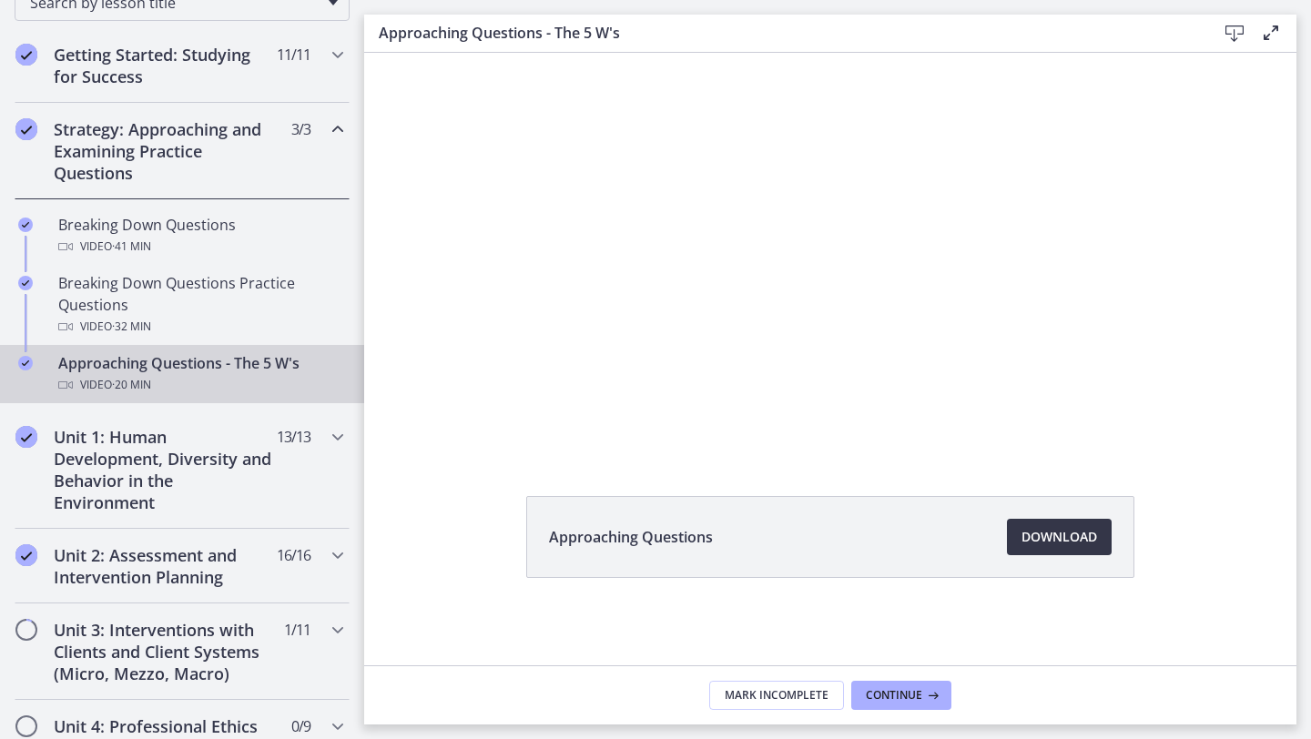
click at [1050, 532] on span "Download Opens in a new window" at bounding box center [1059, 537] width 76 height 22
click at [200, 484] on h2 "Unit 1: Human Development, Diversity and Behavior in the Environment" at bounding box center [165, 469] width 222 height 87
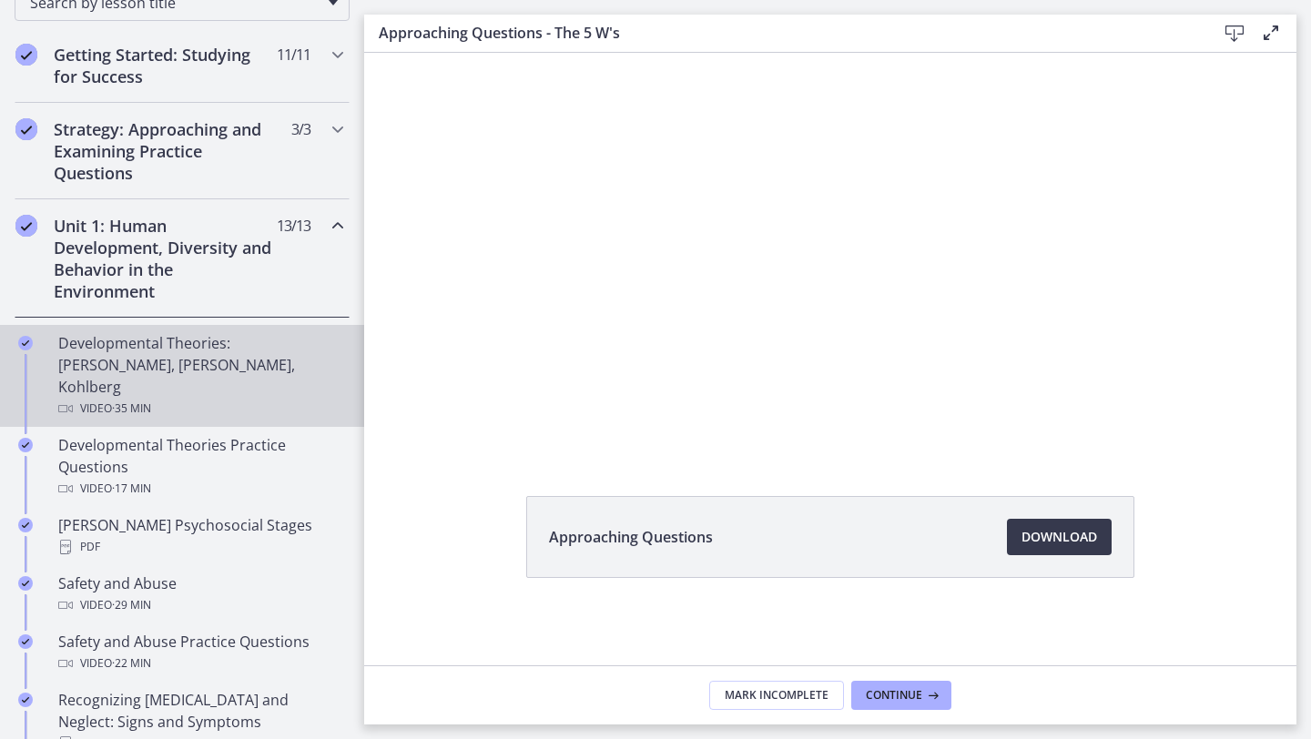
click at [190, 398] on div "Video · 35 min" at bounding box center [200, 409] width 284 height 22
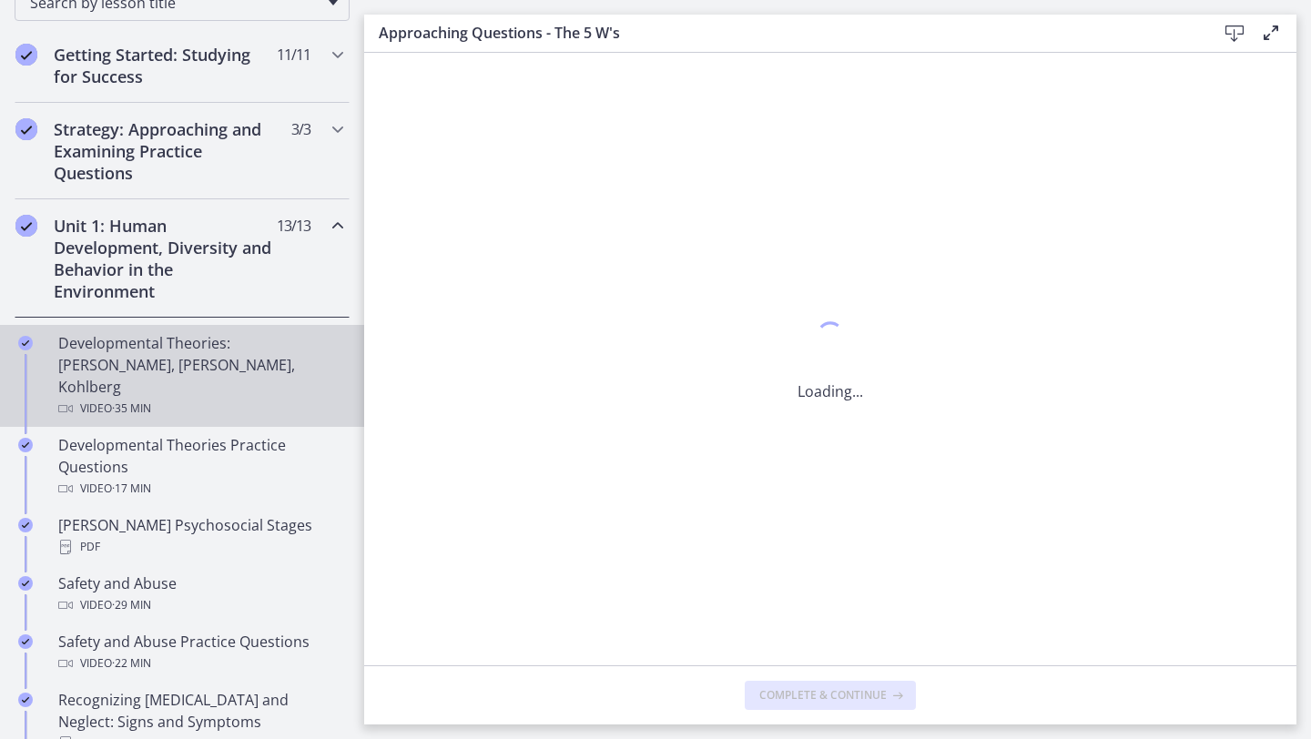
scroll to position [0, 0]
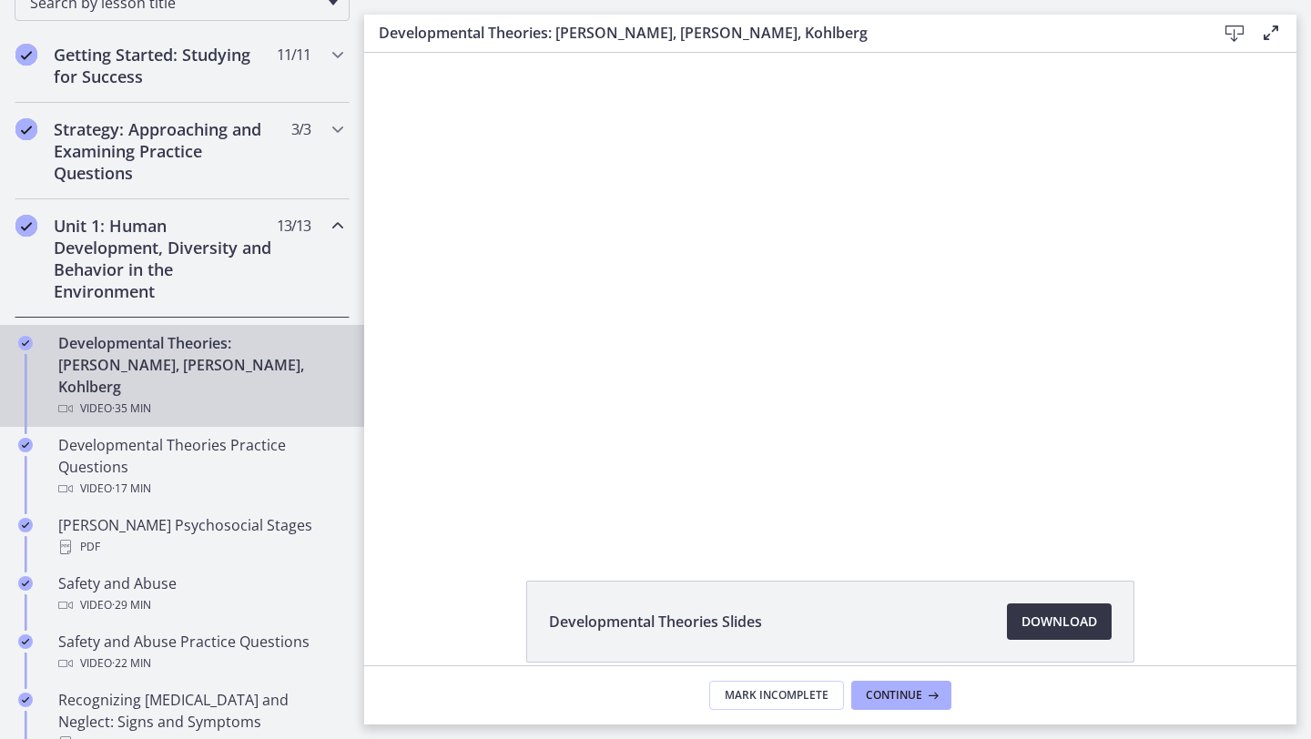
click at [1048, 635] on link "Download Opens in a new window" at bounding box center [1059, 622] width 105 height 36
